Goal: Find specific page/section: Find specific page/section

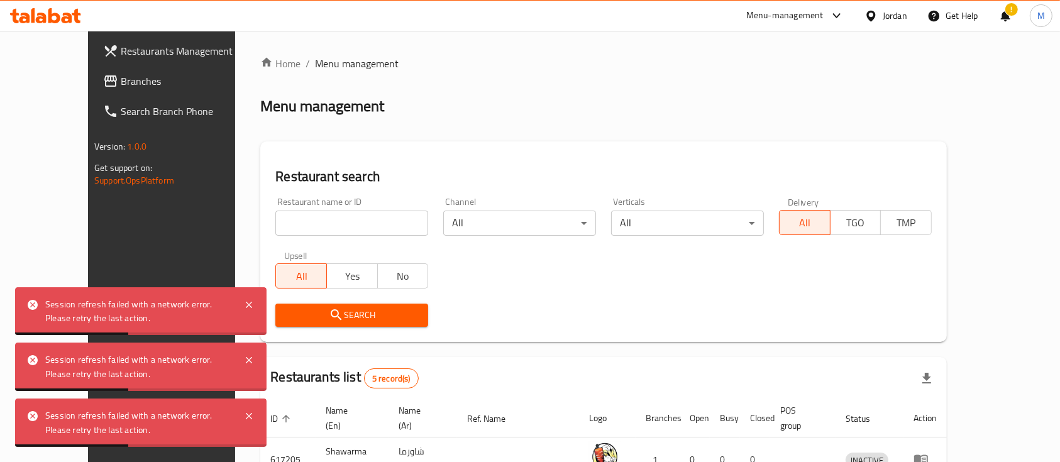
click at [825, 6] on div "Menu-management" at bounding box center [795, 16] width 118 height 30
click at [840, 13] on icon at bounding box center [836, 15] width 15 height 15
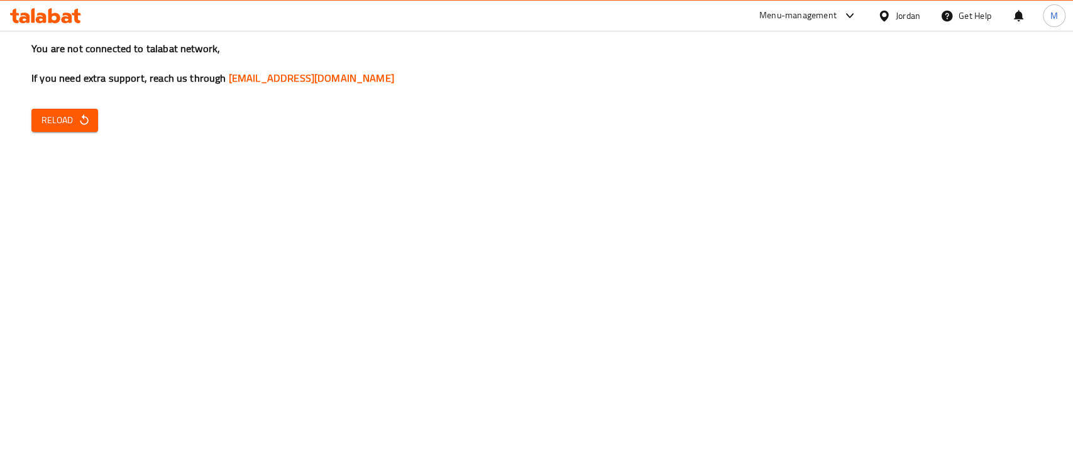
click at [47, 114] on span "Reload" at bounding box center [64, 121] width 47 height 16
click at [65, 125] on span "Reload" at bounding box center [64, 121] width 47 height 16
click at [842, 22] on icon at bounding box center [849, 15] width 15 height 15
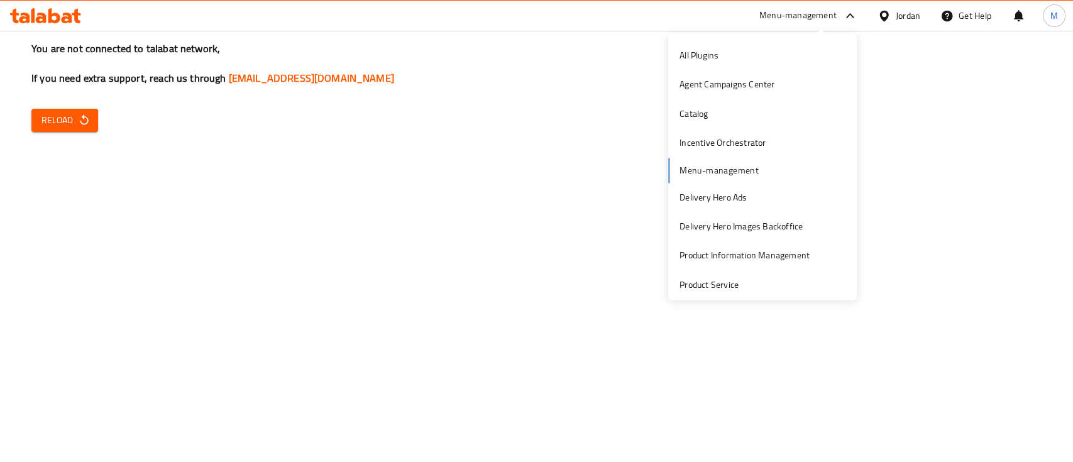
click at [99, 118] on div "You are not connected to talabat network, If you need extra support, reach us t…" at bounding box center [536, 231] width 1073 height 462
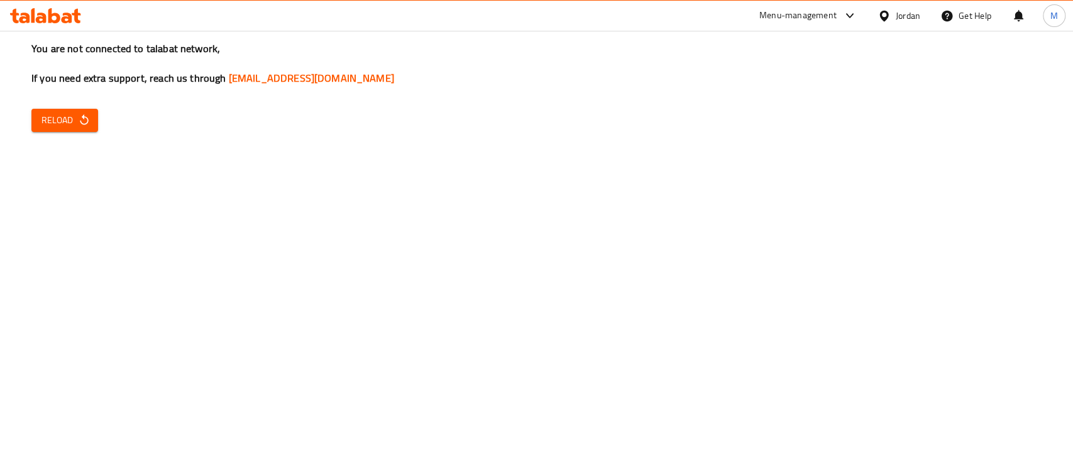
click at [92, 118] on button "Reload" at bounding box center [64, 120] width 67 height 23
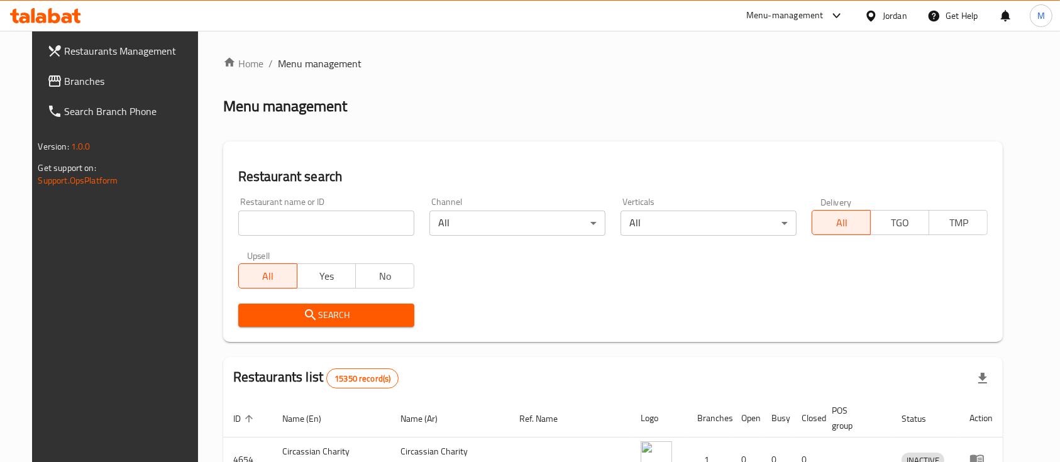
click at [820, 22] on div "Menu-management" at bounding box center [784, 15] width 77 height 15
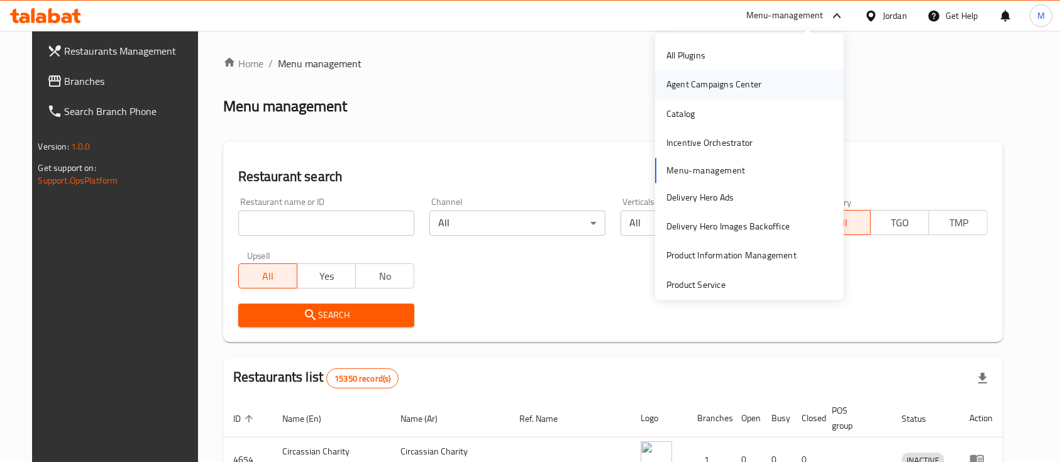
click at [707, 86] on div "Agent Campaigns Center" at bounding box center [713, 85] width 95 height 14
